Goal: Information Seeking & Learning: Learn about a topic

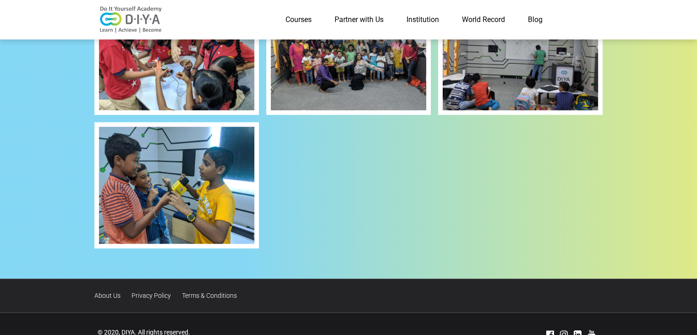
scroll to position [1167, 0]
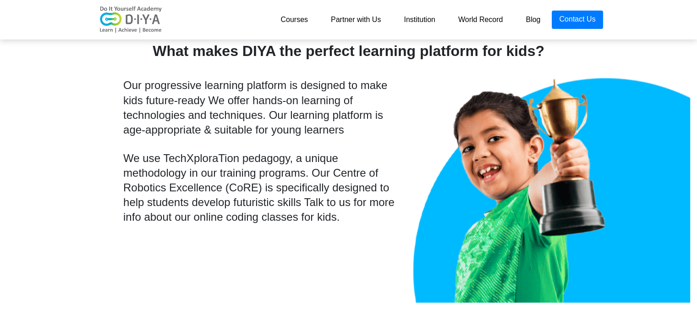
scroll to position [1650, 0]
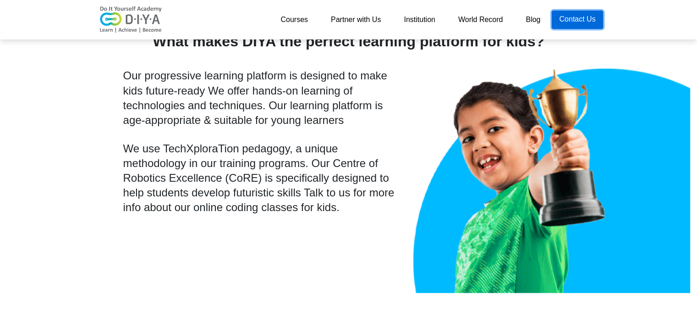
click at [585, 17] on link "Contact Us" at bounding box center [577, 20] width 51 height 18
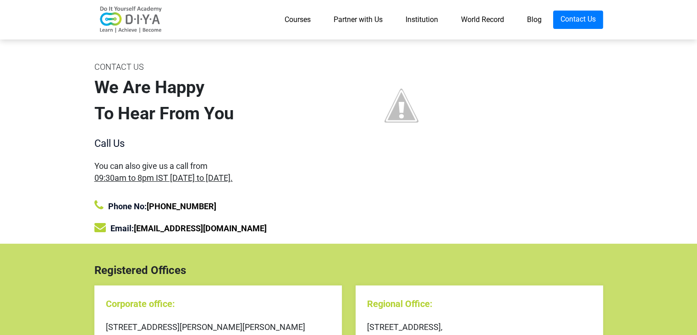
click at [127, 17] on img at bounding box center [130, 19] width 73 height 27
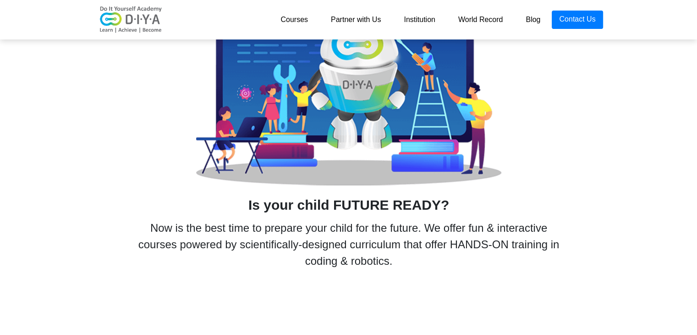
scroll to position [458, 0]
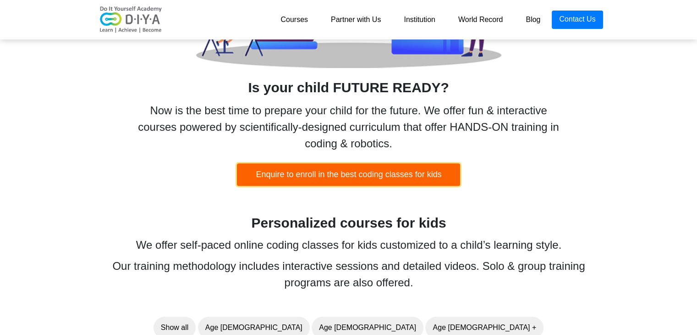
click at [351, 170] on button "Enquire to enroll in the best coding classes for kids" at bounding box center [348, 174] width 223 height 22
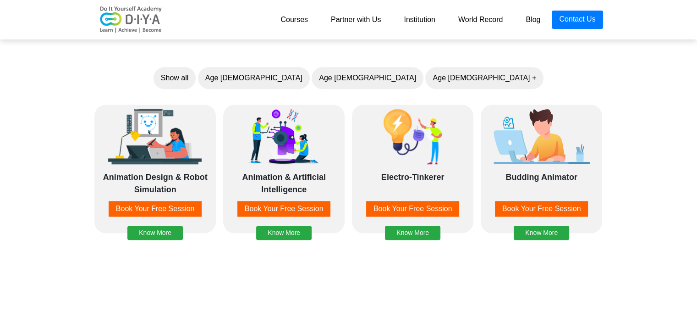
scroll to position [687, 0]
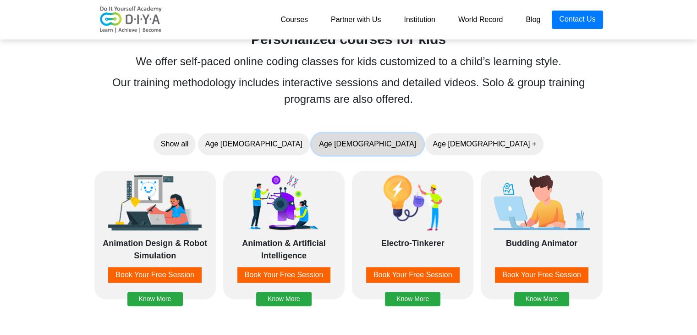
click at [368, 148] on button "Age 7-10" at bounding box center [368, 144] width 112 height 22
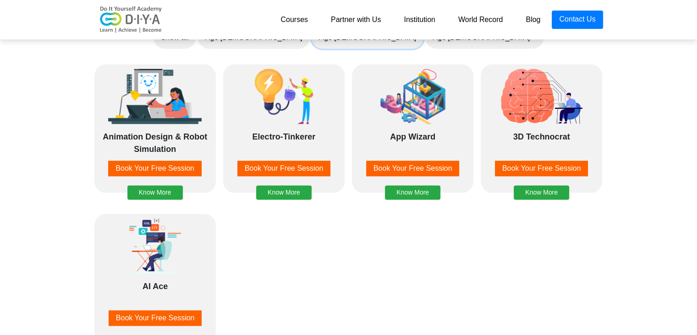
scroll to position [779, 0]
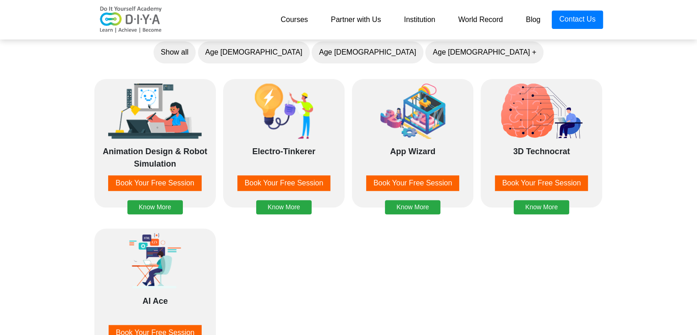
click at [159, 147] on div "Animation Design & Robot Simulation" at bounding box center [155, 156] width 112 height 23
click at [159, 208] on button "Know More" at bounding box center [154, 207] width 55 height 14
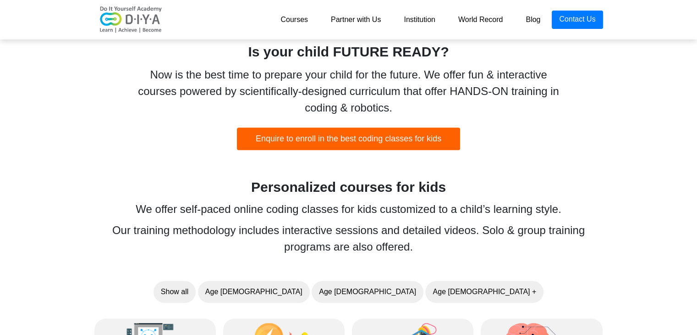
scroll to position [723, 0]
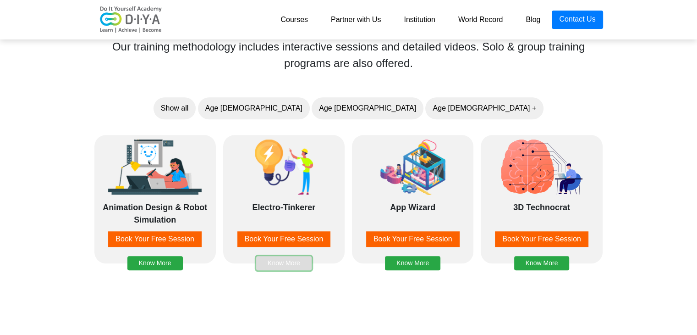
click at [284, 264] on button "Know More" at bounding box center [283, 263] width 55 height 14
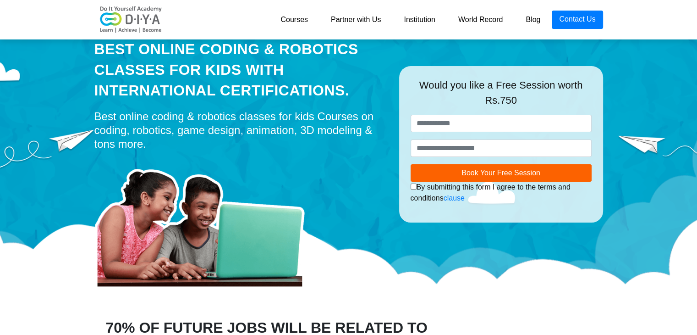
scroll to position [82, 0]
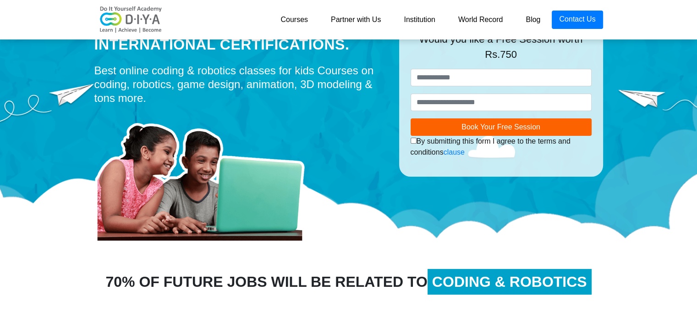
click at [298, 22] on link "Courses" at bounding box center [294, 20] width 50 height 18
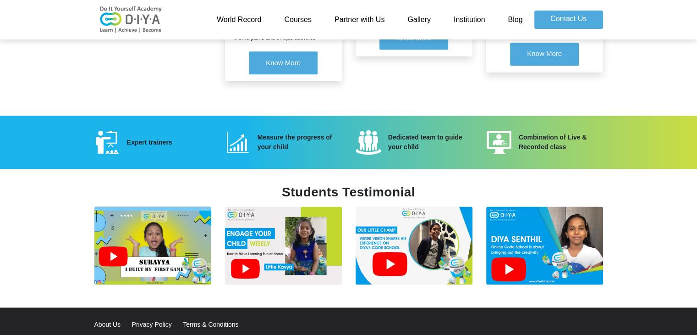
scroll to position [1239, 0]
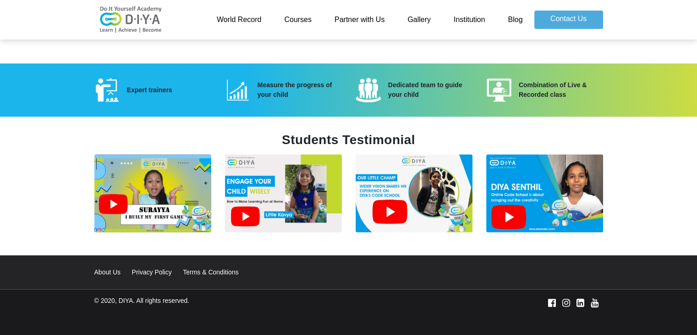
click at [127, 185] on img at bounding box center [152, 193] width 117 height 78
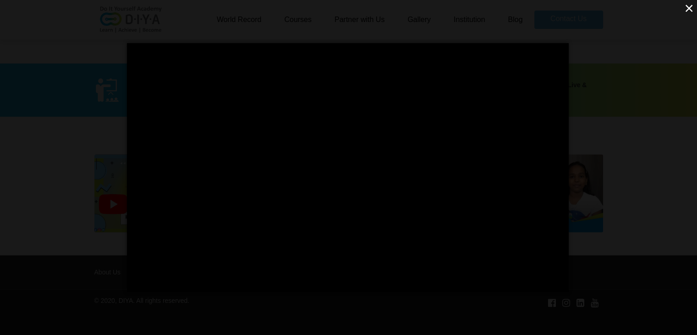
click at [586, 184] on div "</div> ×" at bounding box center [348, 167] width 697 height 335
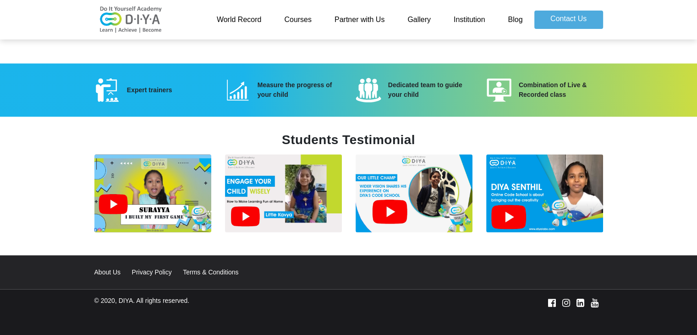
scroll to position [1147, 0]
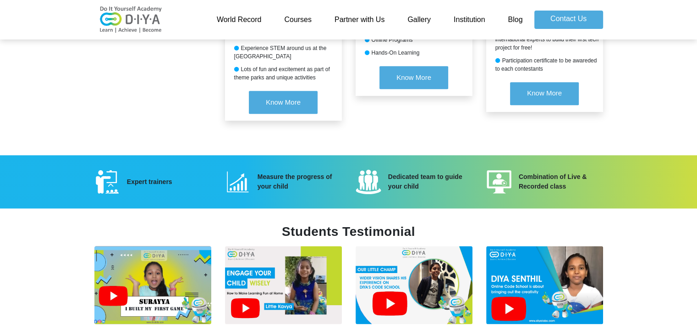
click at [359, 19] on link "Partner with Us" at bounding box center [359, 20] width 73 height 18
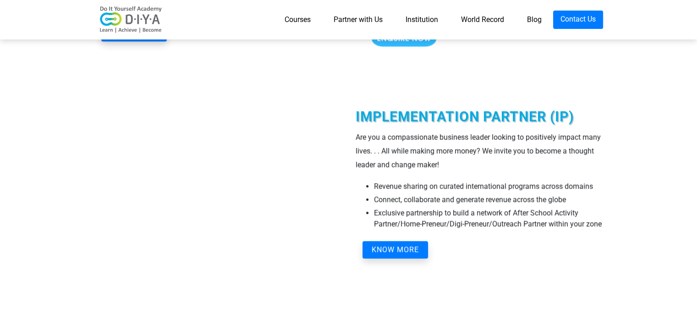
scroll to position [1604, 0]
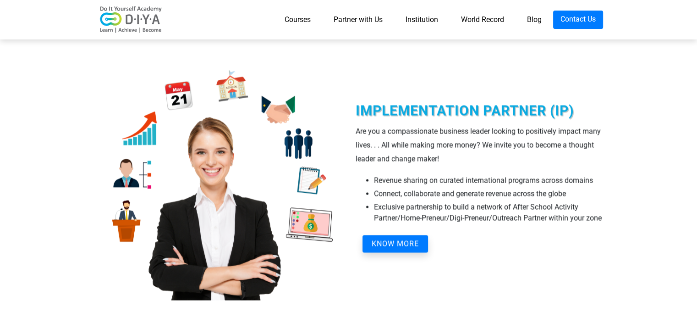
click at [484, 17] on link "World Record" at bounding box center [483, 20] width 66 height 18
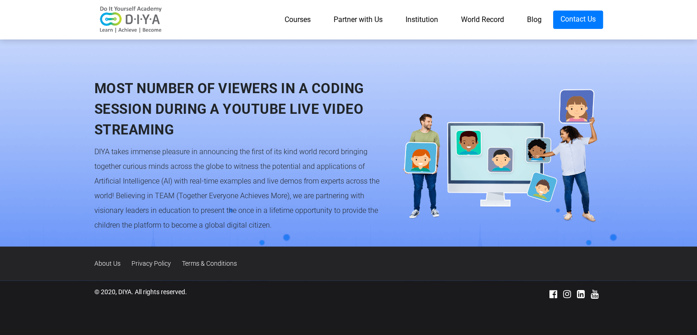
scroll to position [852, 0]
